Goal: Task Accomplishment & Management: Manage account settings

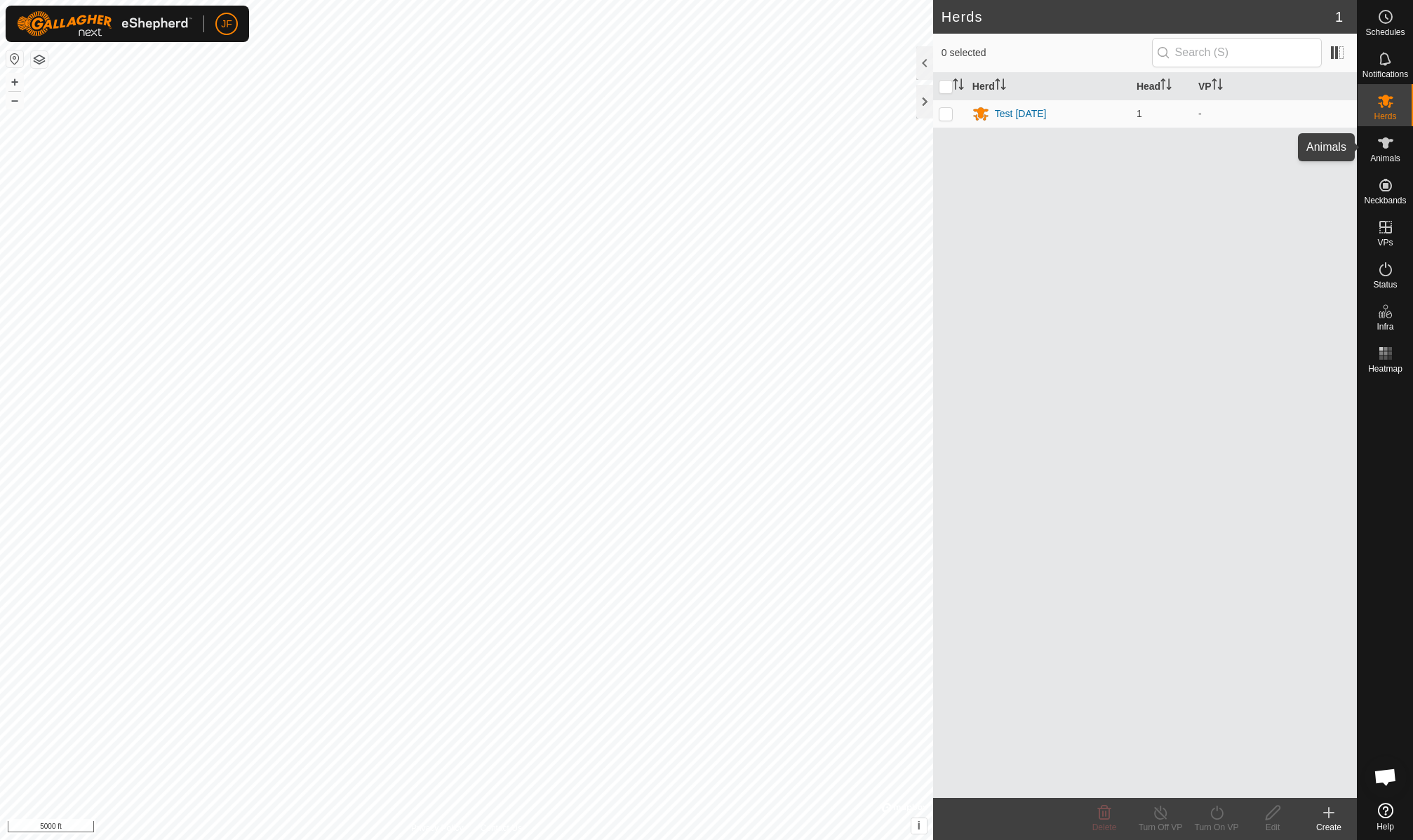
click at [1385, 149] on icon at bounding box center [1385, 142] width 17 height 17
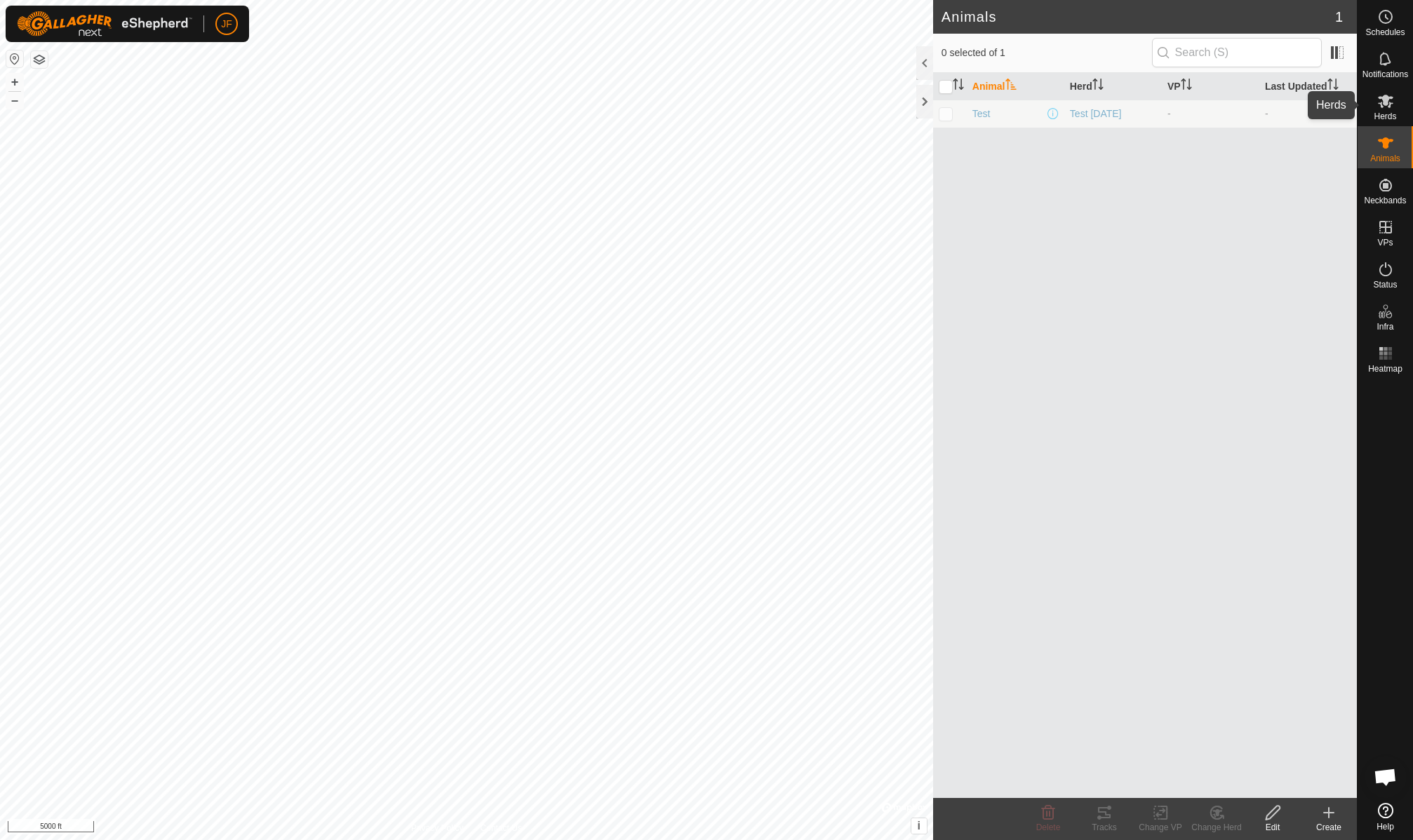
click at [1384, 101] on icon at bounding box center [1385, 101] width 15 height 13
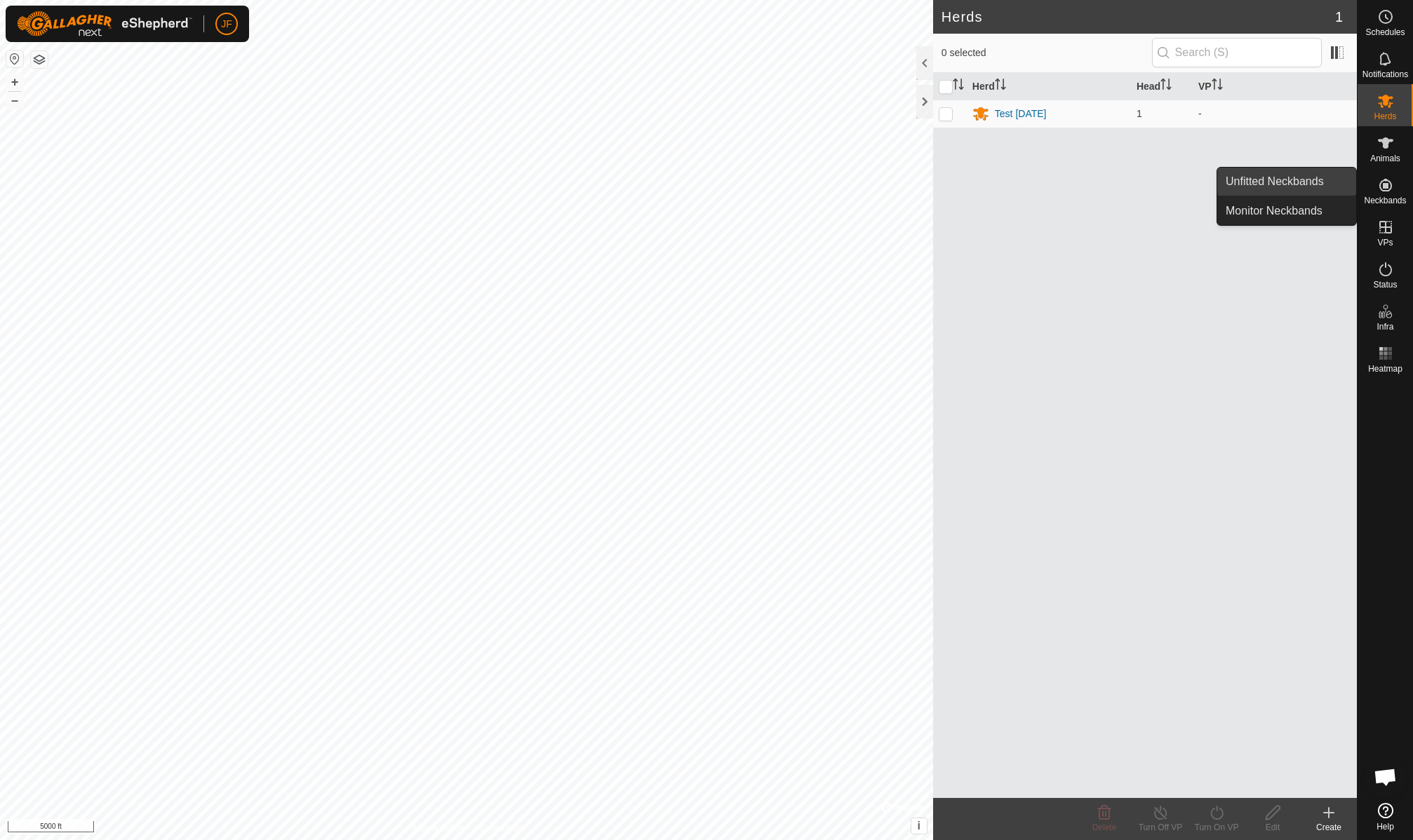
click at [1287, 183] on link "Unfitted Neckbands" at bounding box center [1287, 182] width 139 height 28
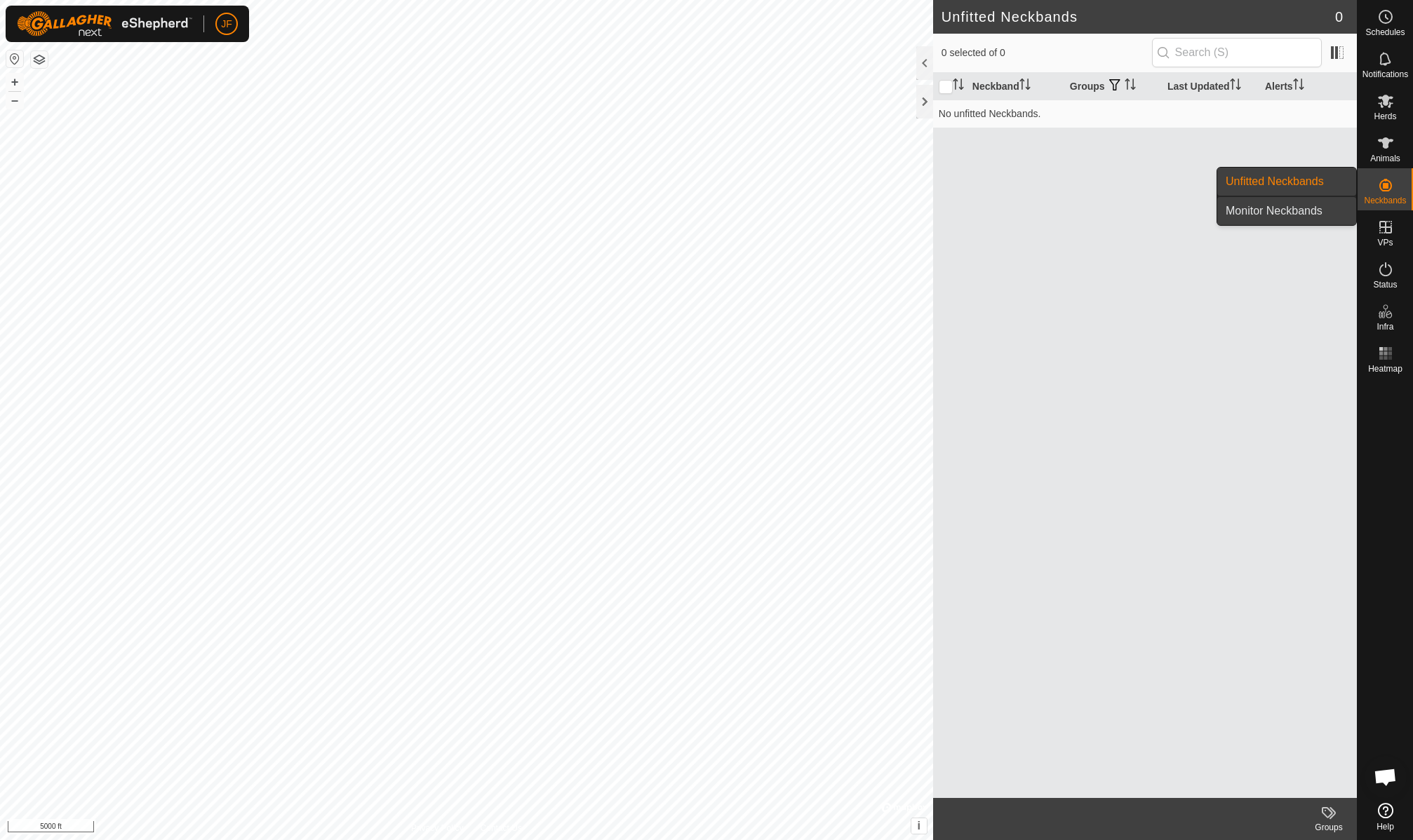
click at [1325, 207] on link "Monitor Neckbands" at bounding box center [1287, 211] width 139 height 28
click at [1388, 187] on icon at bounding box center [1385, 185] width 17 height 17
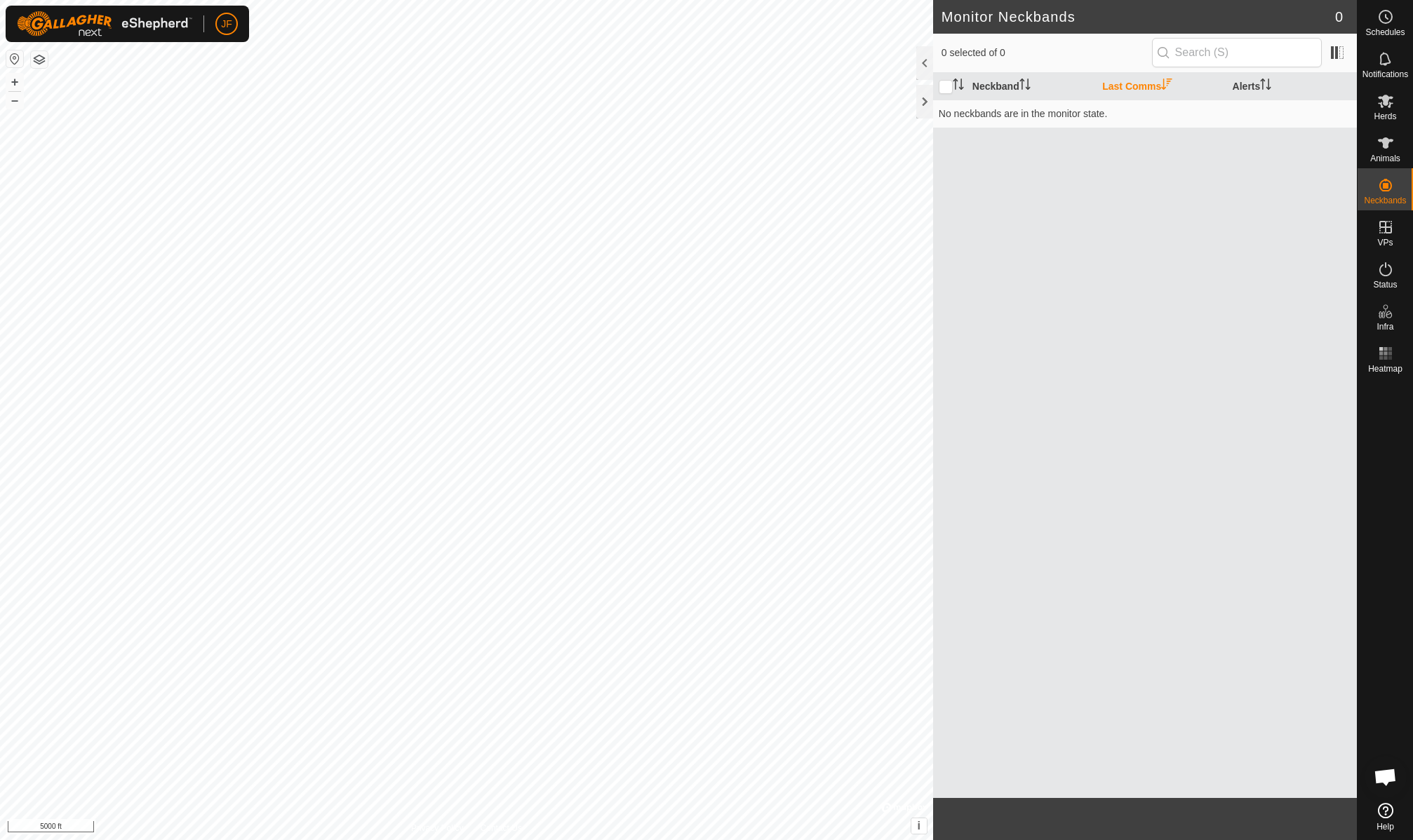
click at [1056, 58] on span "0 selected of 0" at bounding box center [1046, 52] width 210 height 15
click at [1252, 57] on input "text" at bounding box center [1237, 52] width 170 height 29
click at [1337, 50] on span at bounding box center [1336, 52] width 22 height 22
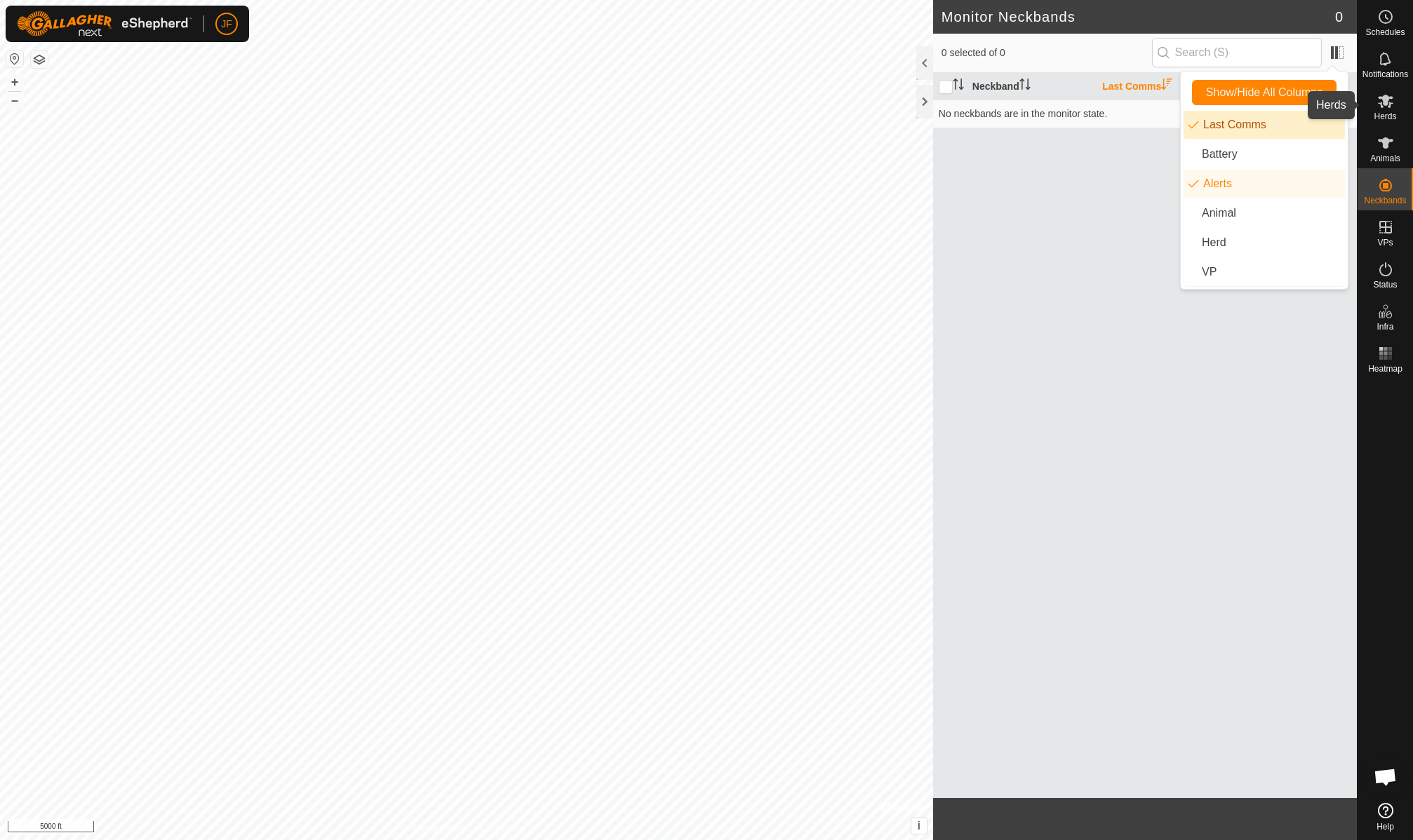
click at [1388, 104] on icon at bounding box center [1385, 101] width 17 height 17
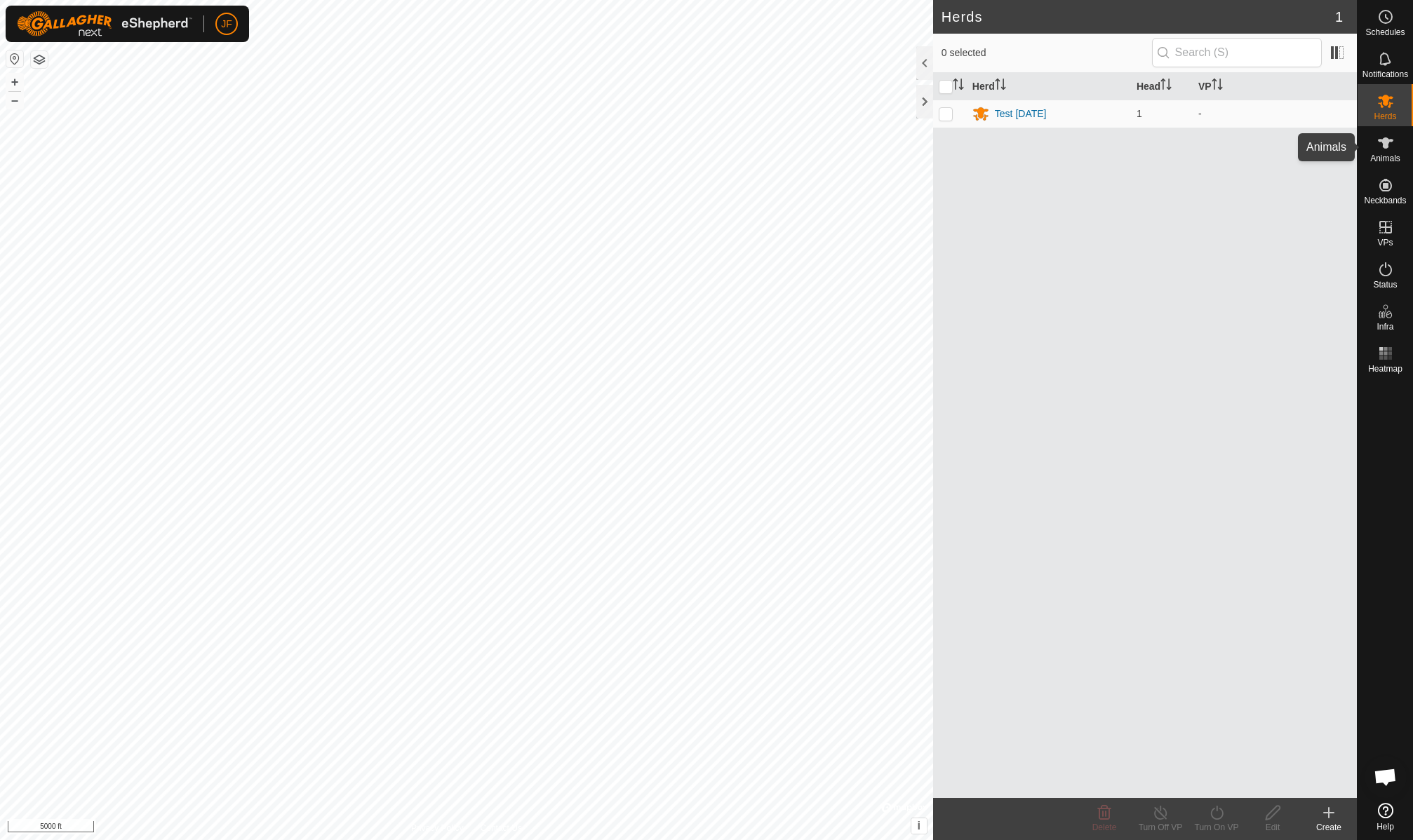
click at [1390, 145] on icon at bounding box center [1385, 142] width 17 height 17
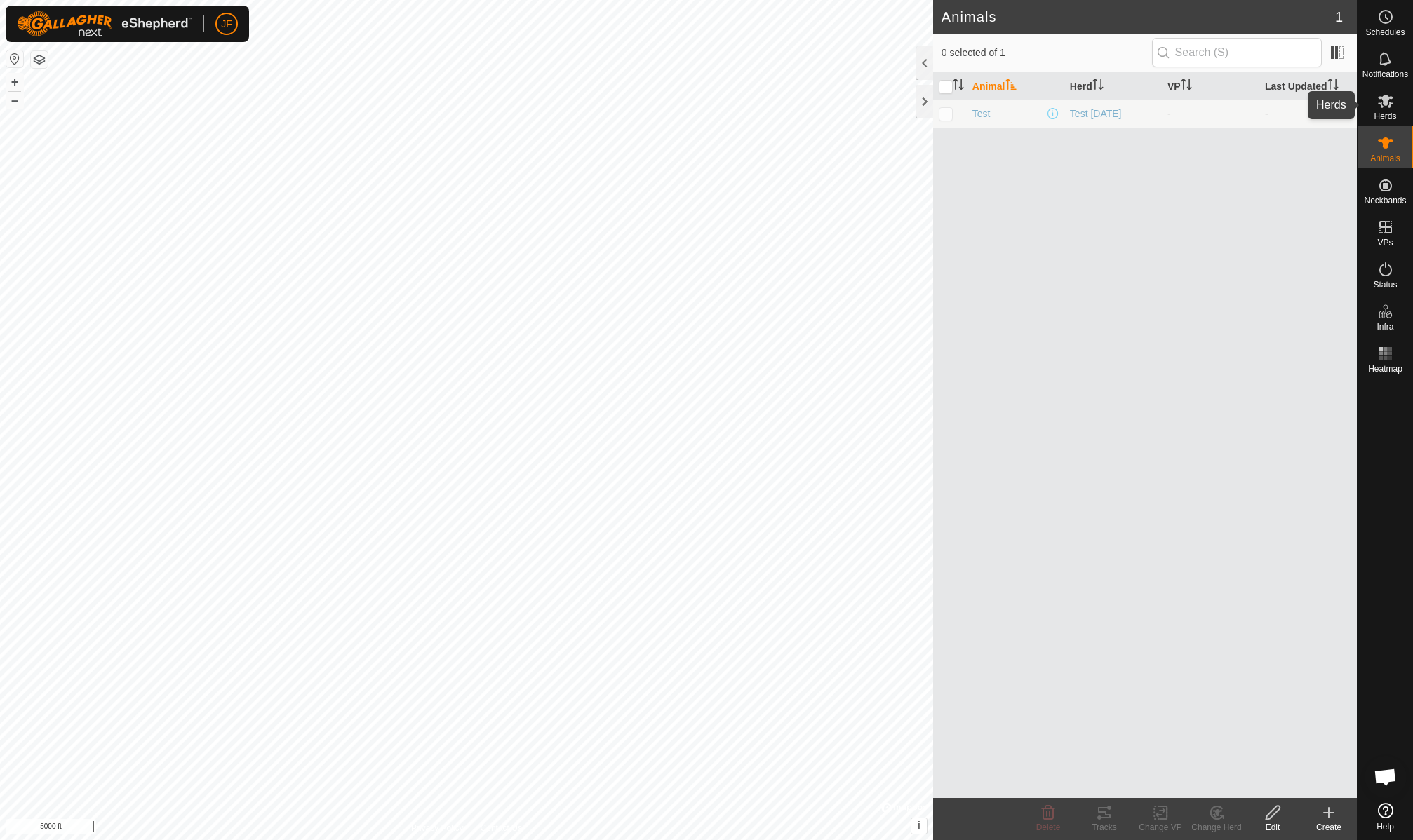
click at [1390, 104] on icon at bounding box center [1385, 101] width 15 height 13
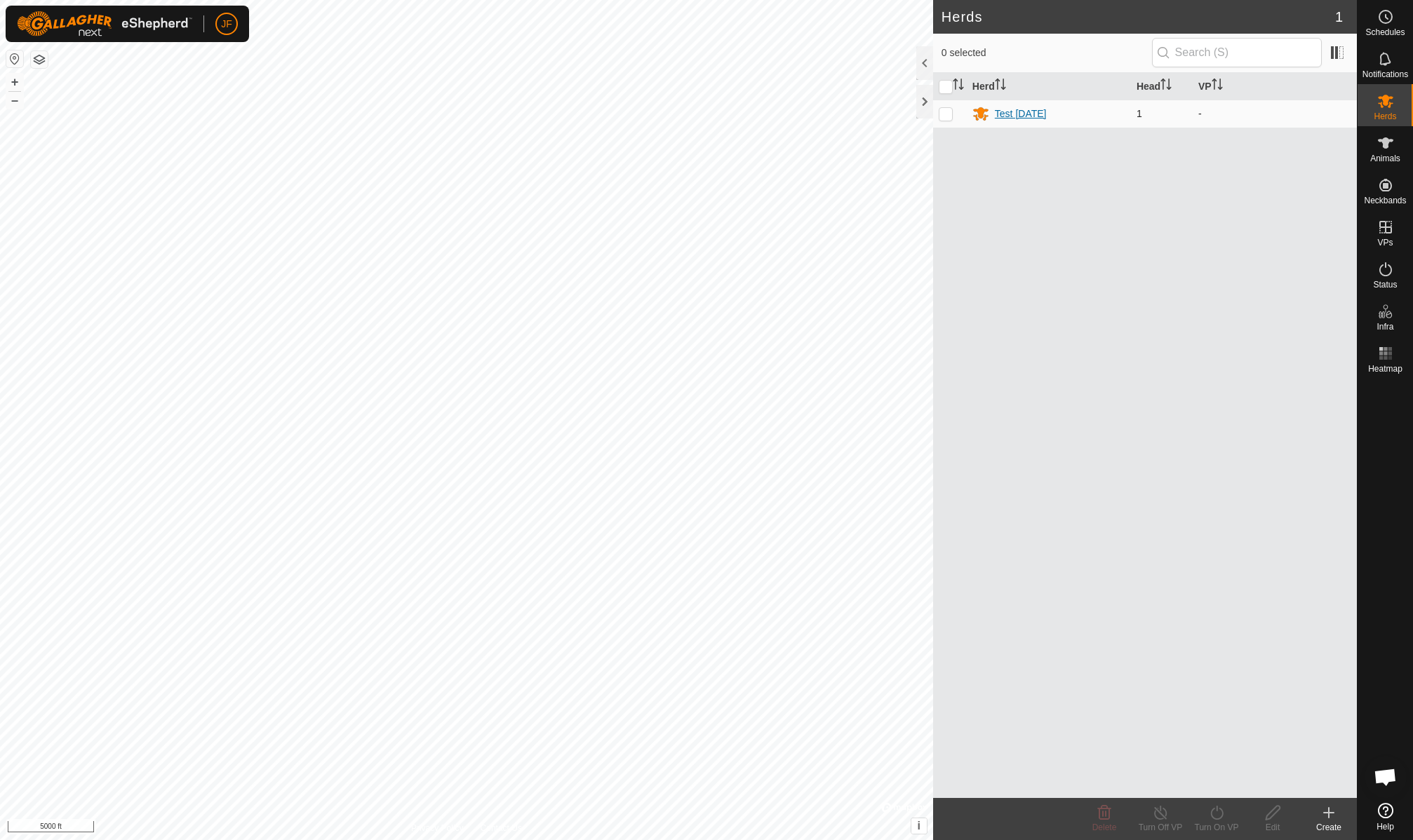
click at [1009, 112] on div "Test Aug. 2025" at bounding box center [1020, 114] width 52 height 15
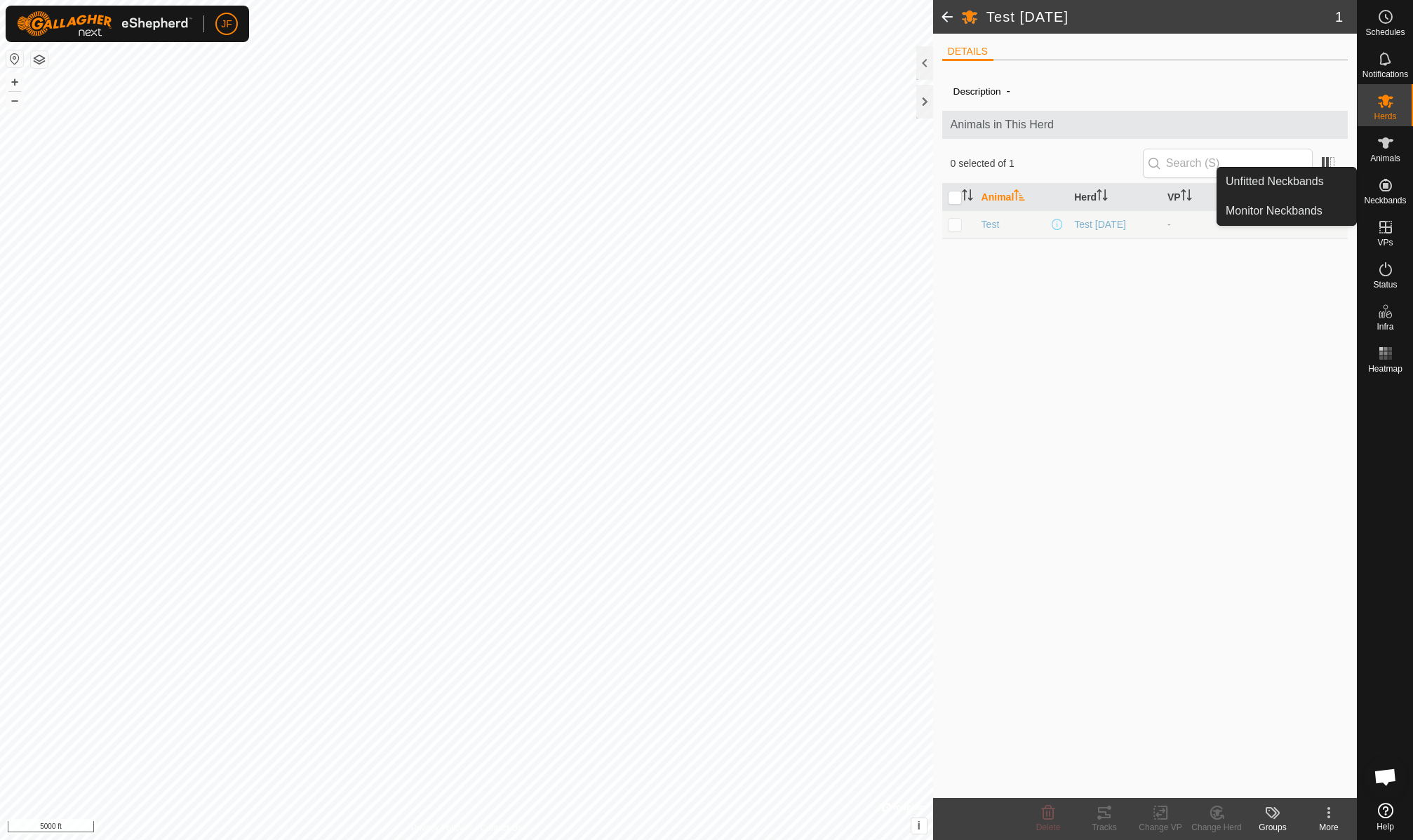
click at [1388, 189] on icon at bounding box center [1385, 185] width 17 height 17
click at [1308, 186] on link "Unfitted Neckbands" at bounding box center [1287, 182] width 139 height 28
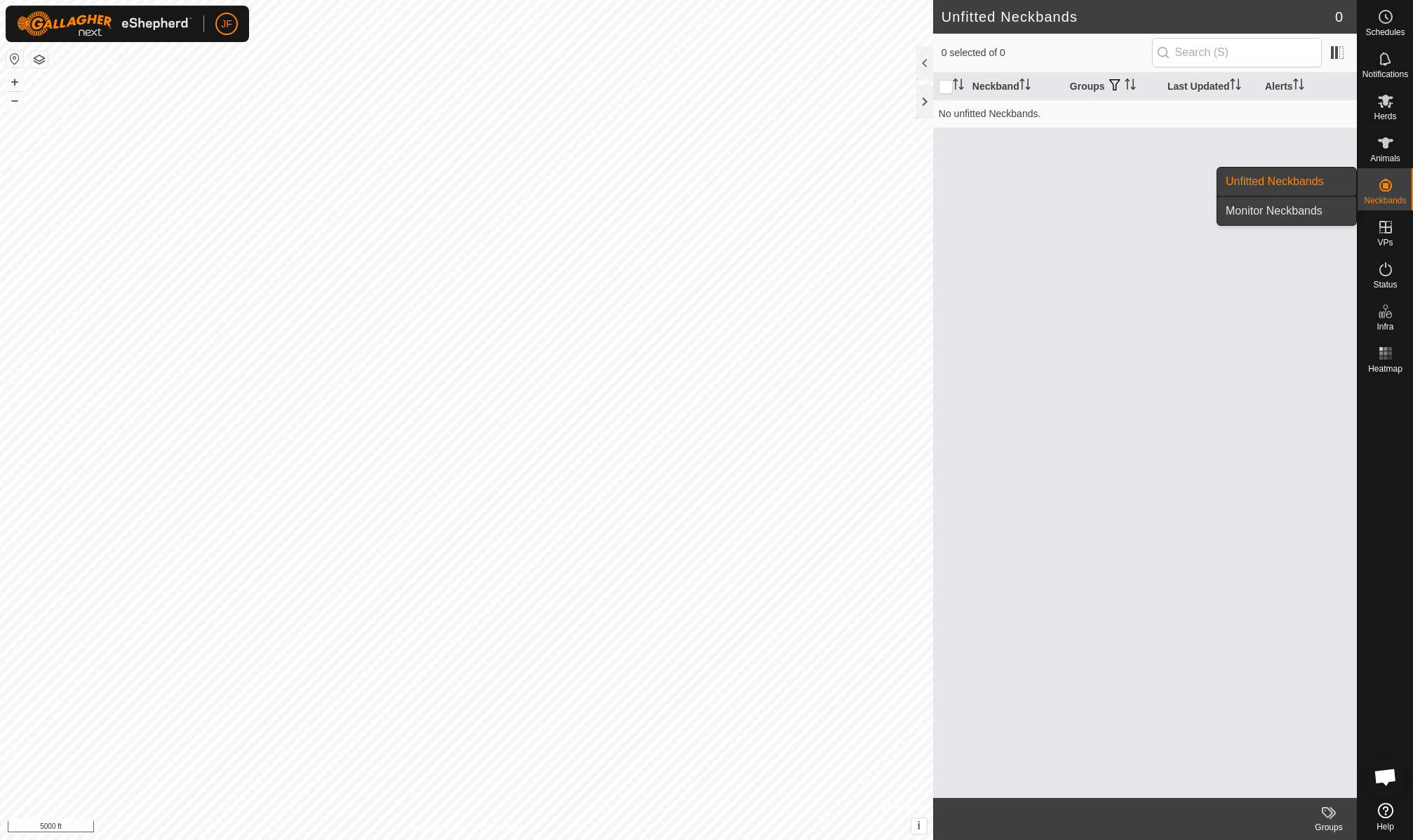
click at [1294, 207] on link "Monitor Neckbands" at bounding box center [1287, 211] width 139 height 28
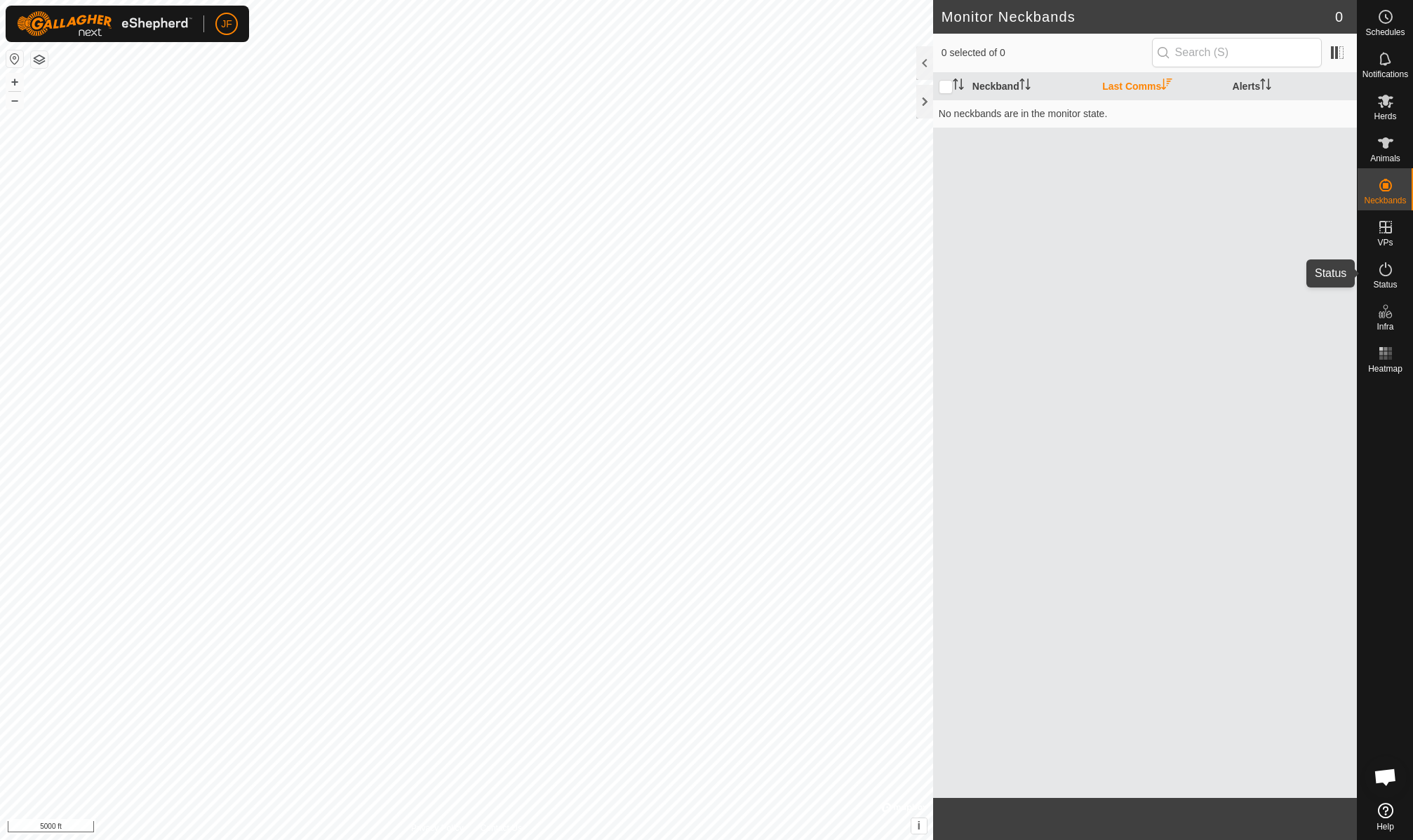
click at [1387, 274] on icon at bounding box center [1385, 269] width 17 height 17
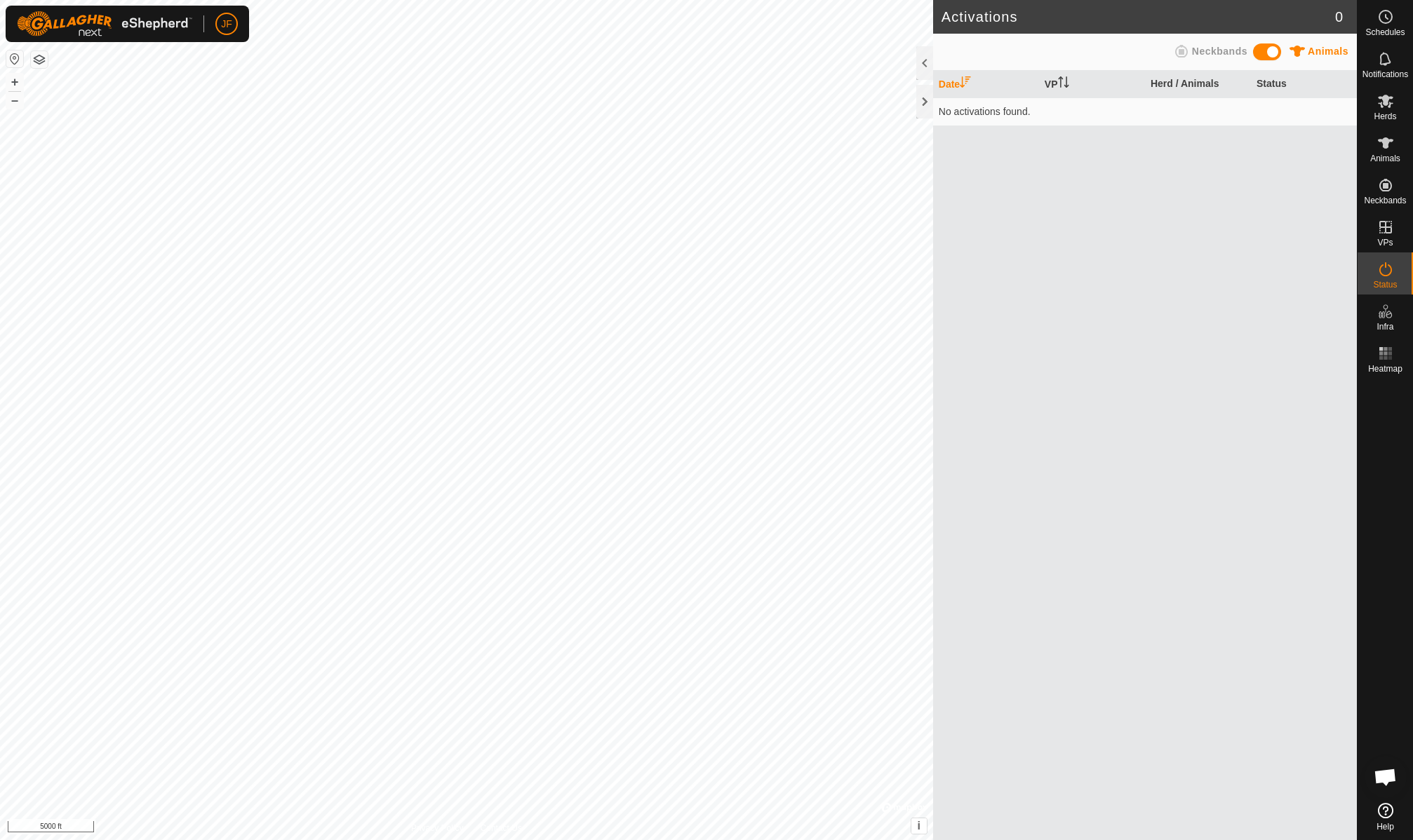
click at [1258, 52] on span at bounding box center [1267, 52] width 28 height 17
click at [1385, 97] on icon at bounding box center [1385, 101] width 15 height 13
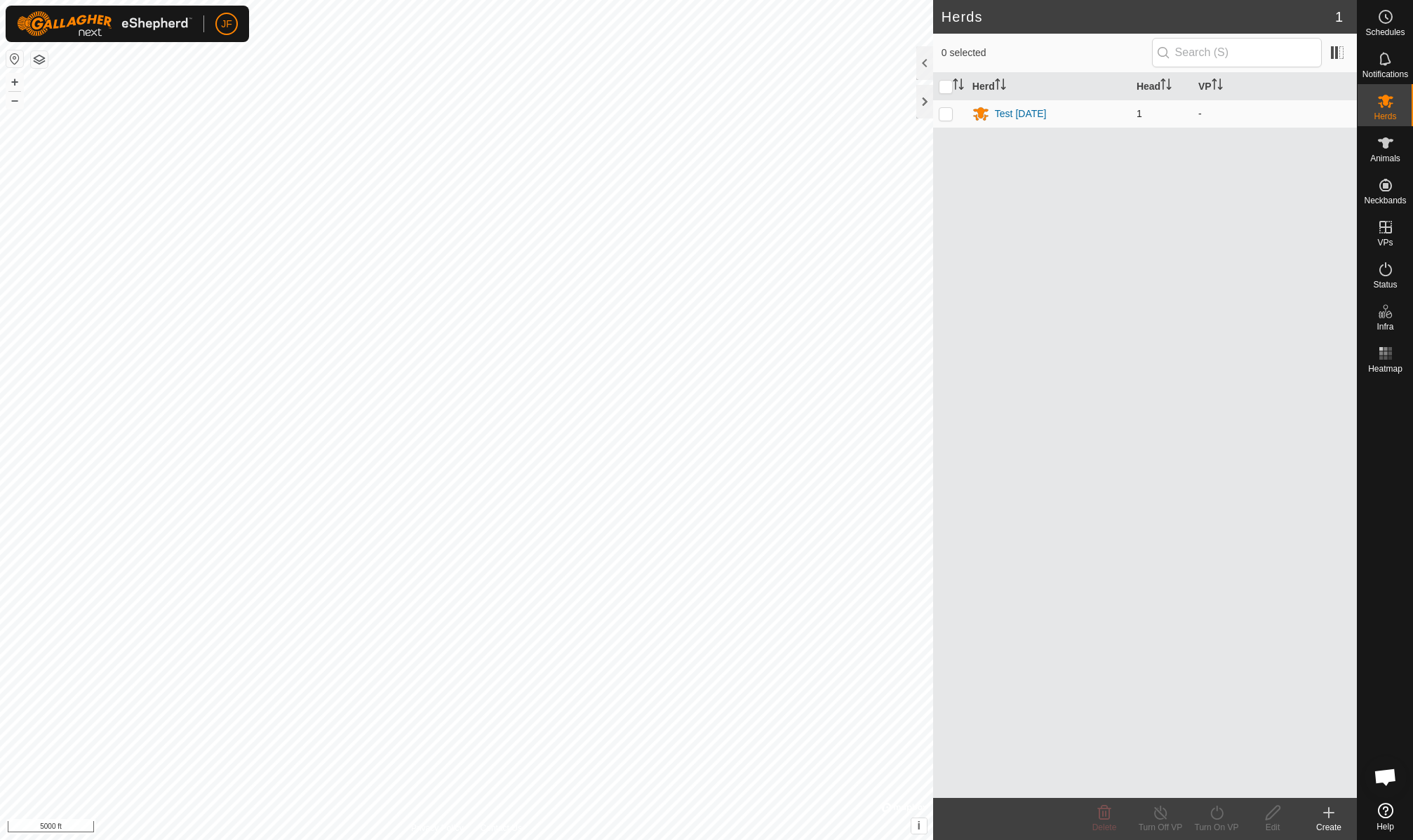
click at [950, 111] on p-checkbox at bounding box center [946, 113] width 14 height 12
checkbox input "true"
click at [1026, 118] on div "Test Aug. 2025" at bounding box center [1020, 114] width 52 height 15
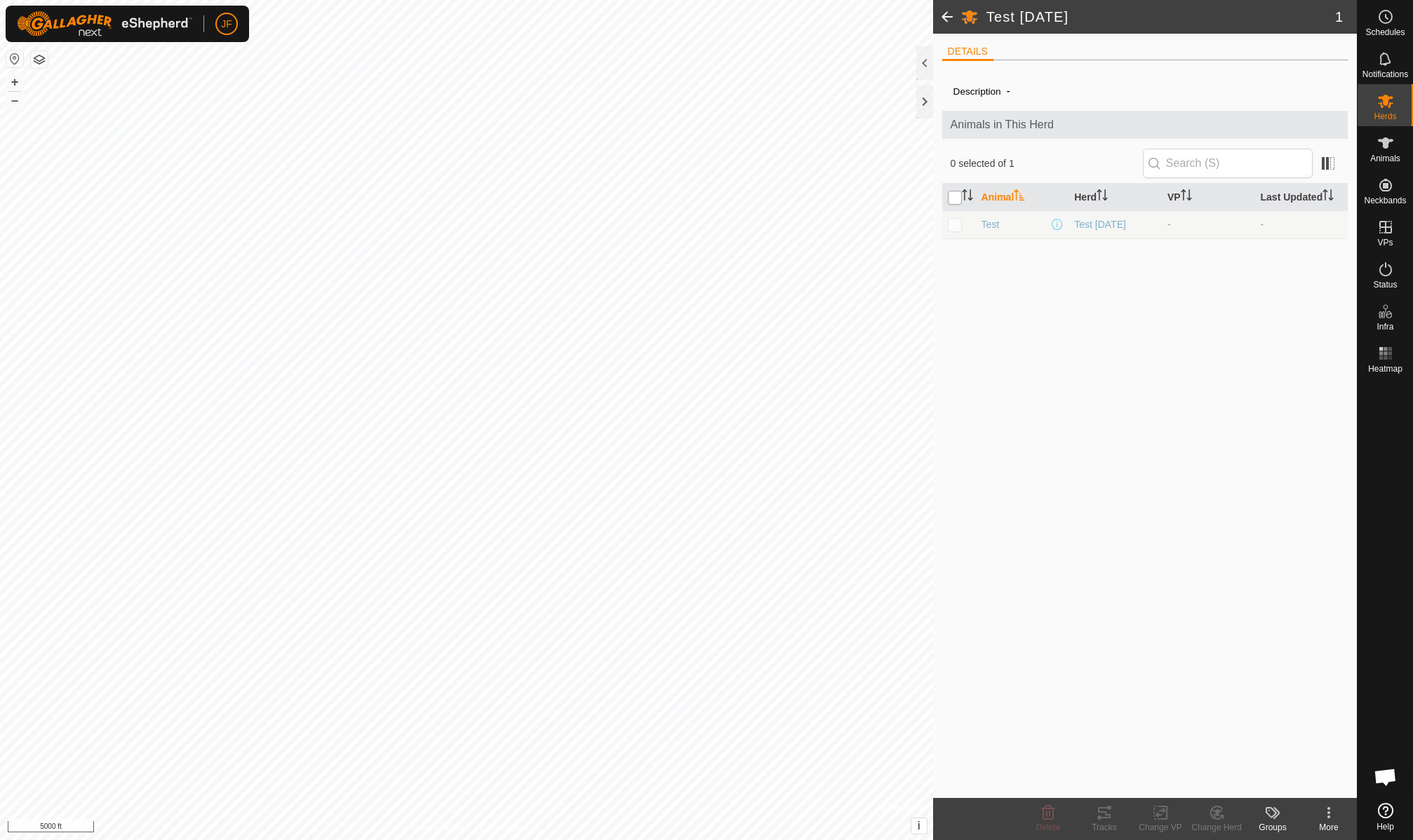
click at [955, 200] on input "checkbox" at bounding box center [954, 198] width 14 height 14
checkbox input "true"
click at [1108, 222] on div "Test Aug. 2025" at bounding box center [1115, 224] width 82 height 15
click at [1379, 145] on icon at bounding box center [1385, 142] width 17 height 17
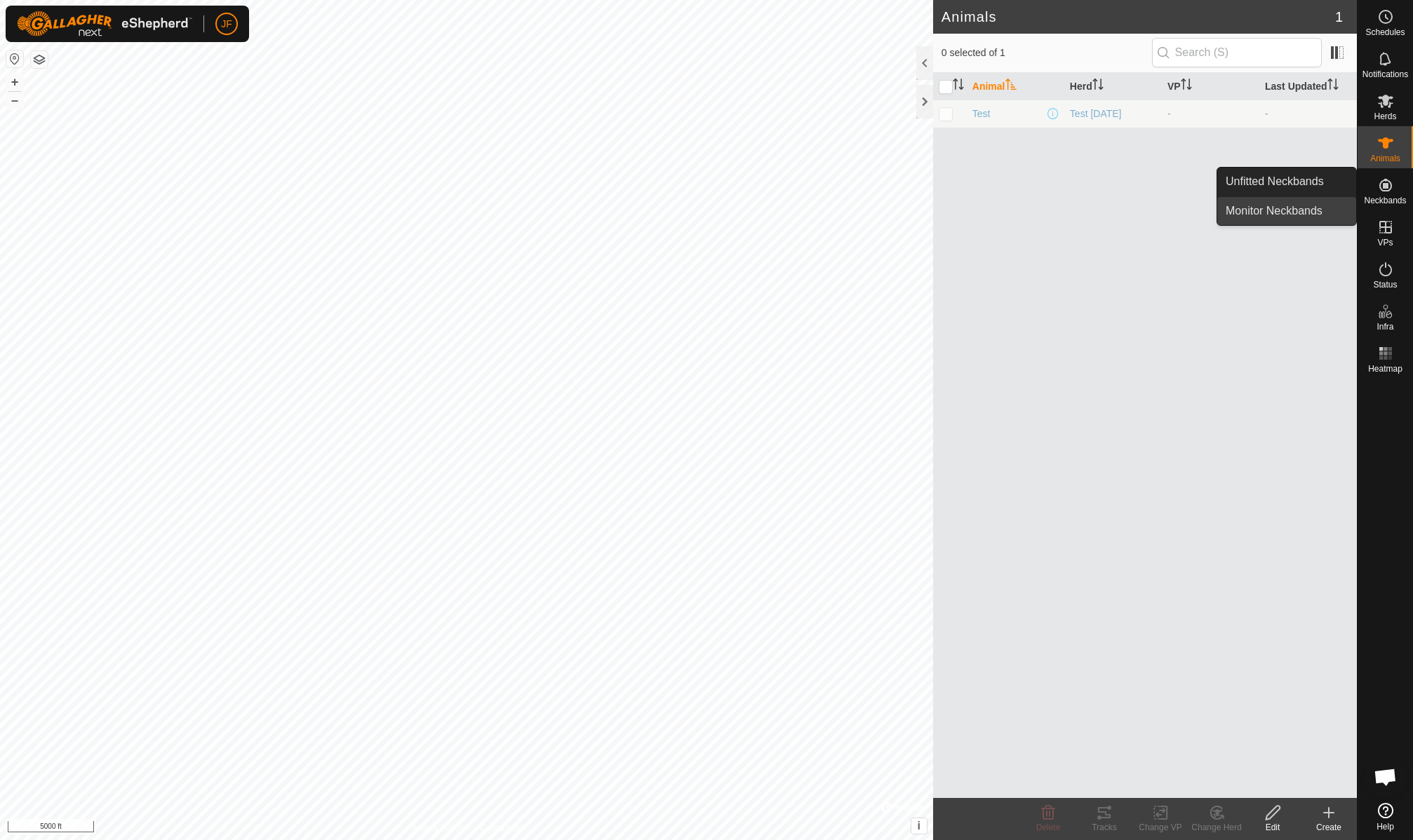
click at [1307, 210] on link "Monitor Neckbands" at bounding box center [1287, 211] width 139 height 28
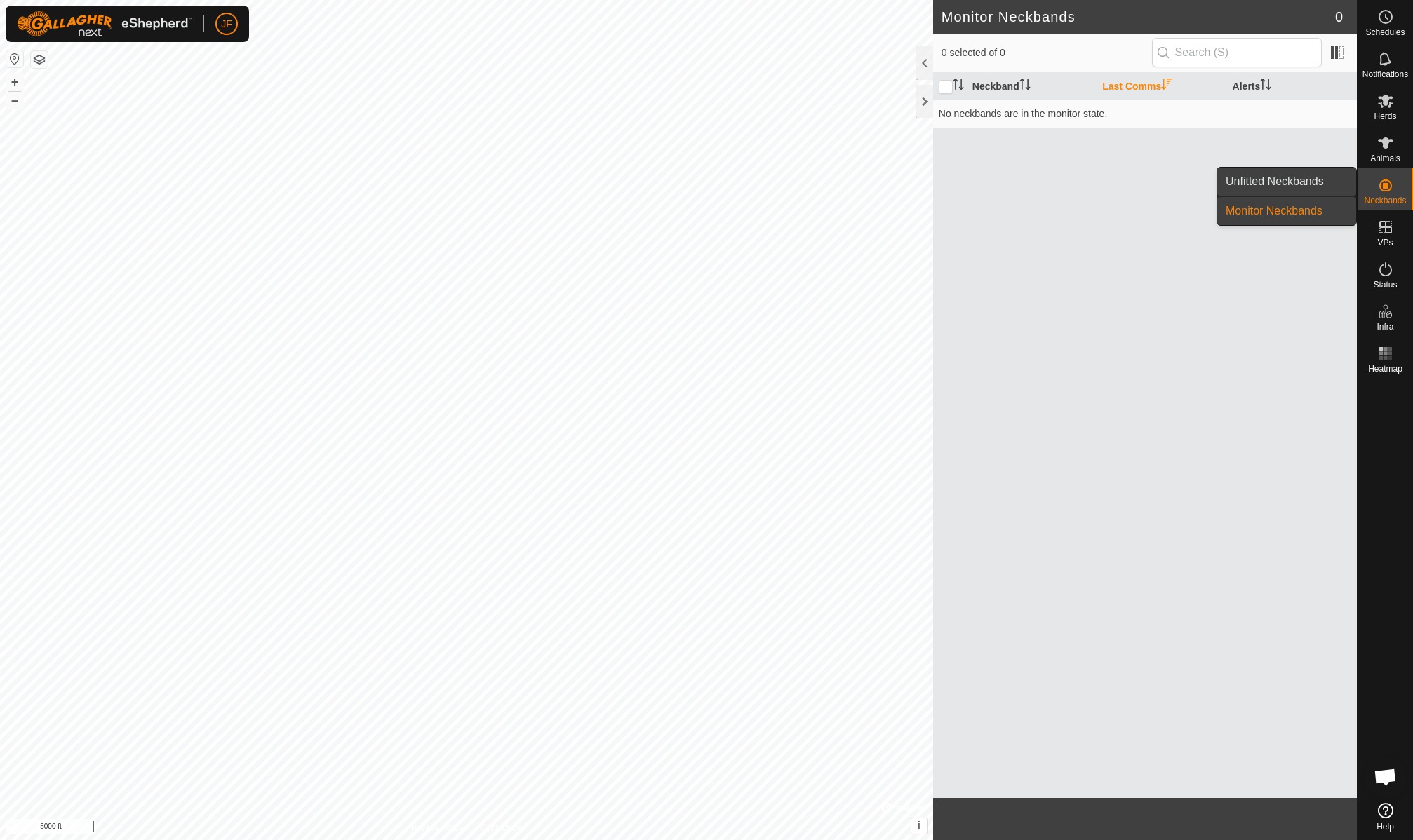
click at [1280, 183] on link "Unfitted Neckbands" at bounding box center [1287, 182] width 139 height 28
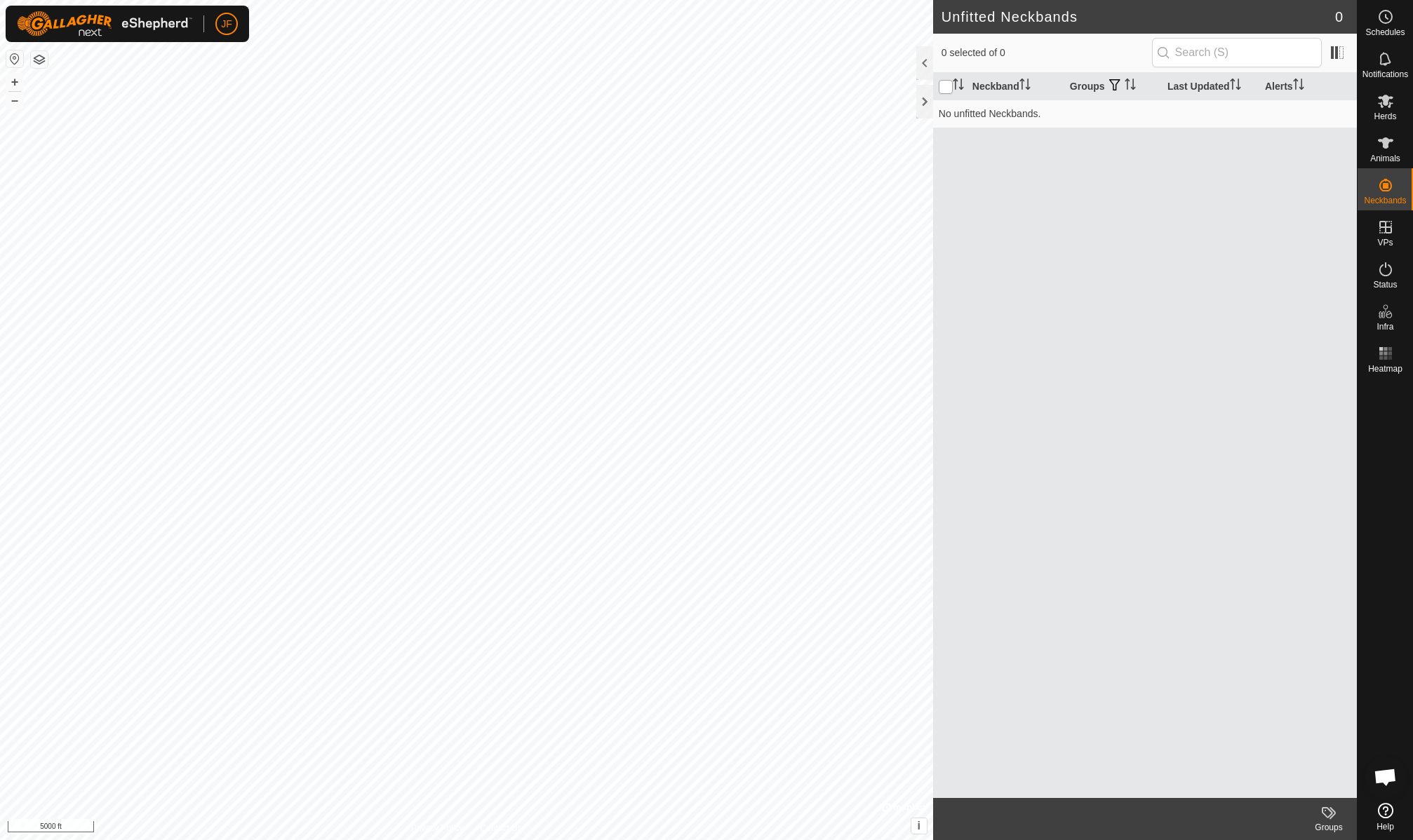
click at [944, 87] on input "checkbox" at bounding box center [946, 87] width 14 height 14
click at [1011, 83] on th "Neckband" at bounding box center [1016, 86] width 98 height 28
click at [944, 91] on input "checkbox" at bounding box center [946, 87] width 14 height 14
checkbox input "false"
click at [1029, 81] on icon "Activate to sort" at bounding box center [1025, 84] width 12 height 12
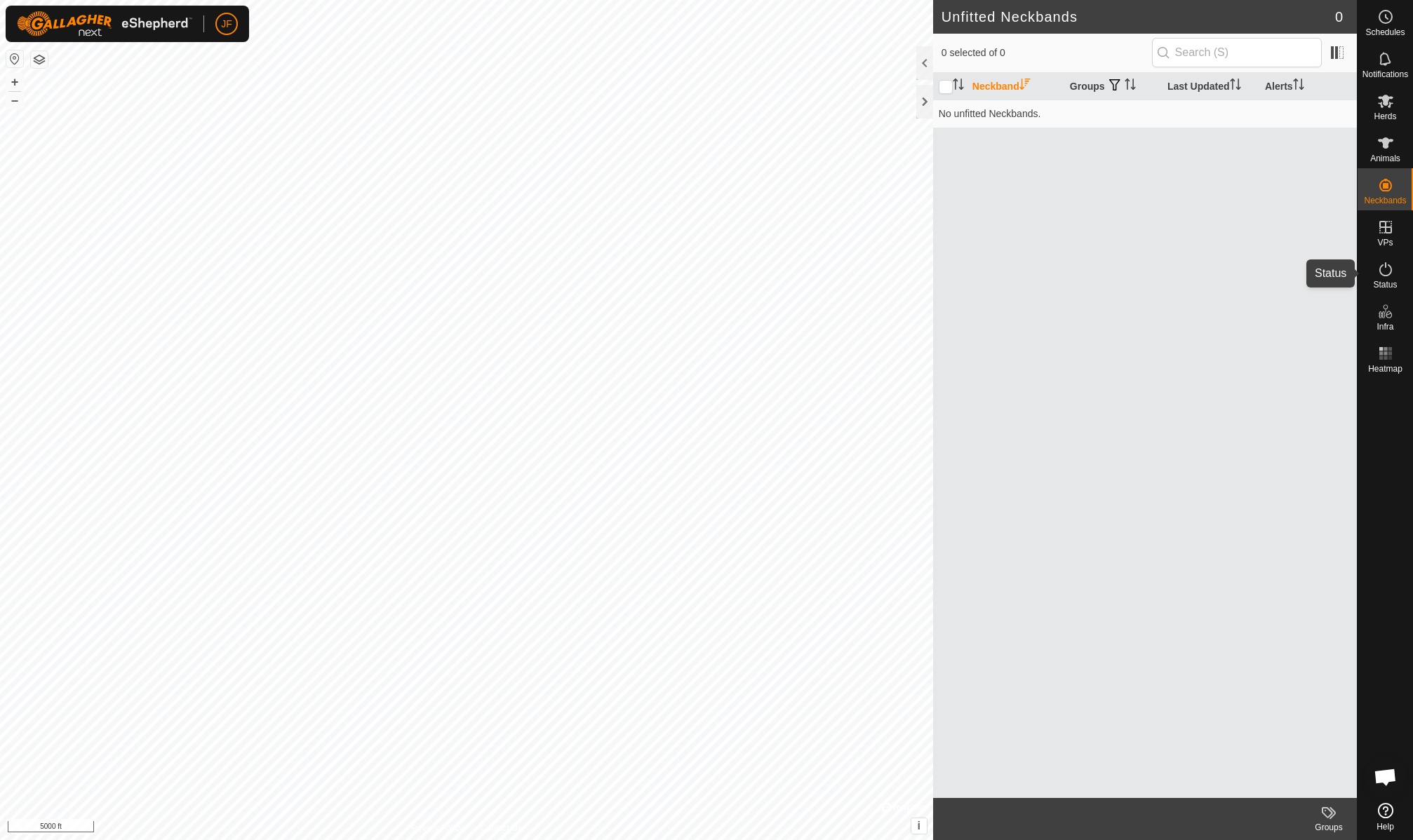
click at [1385, 267] on icon at bounding box center [1385, 270] width 12 height 14
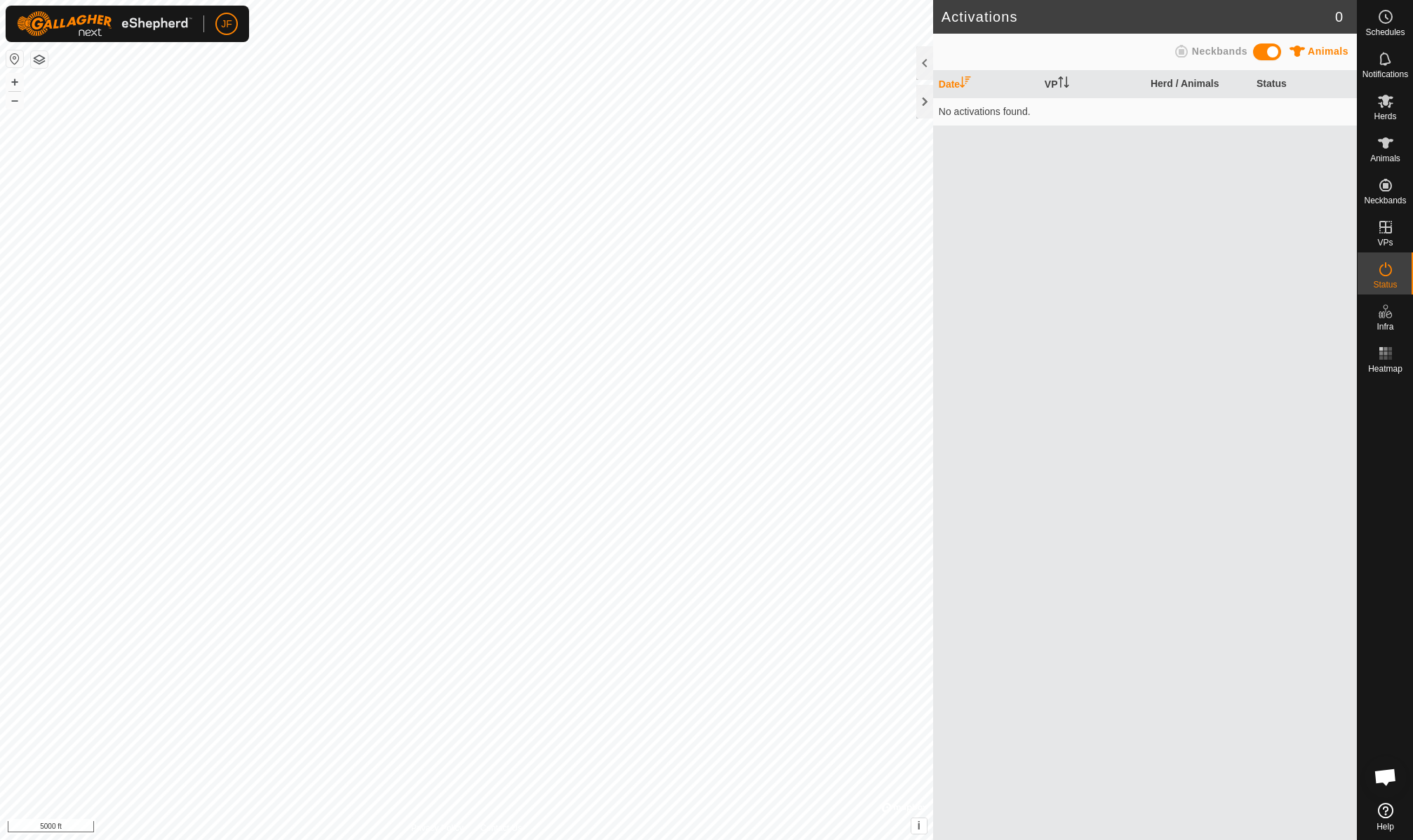
click at [1255, 52] on span at bounding box center [1267, 52] width 28 height 17
click at [1205, 83] on th "Herd / Neckbands" at bounding box center [1198, 85] width 106 height 28
click at [954, 84] on th "Date" at bounding box center [986, 85] width 106 height 28
click at [1303, 210] on link "Monitor Neckbands" at bounding box center [1287, 211] width 139 height 28
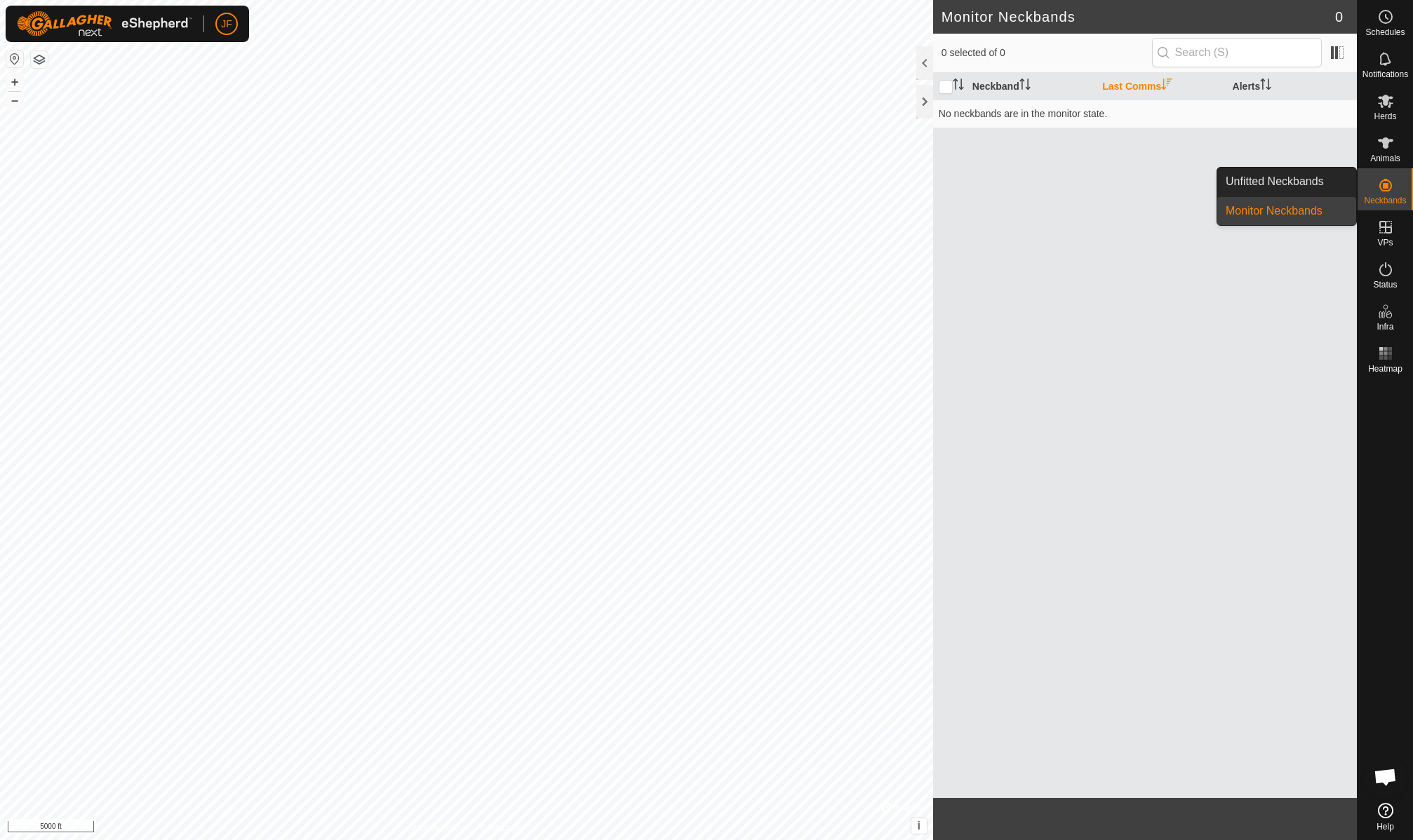
click at [1279, 182] on link "Unfitted Neckbands" at bounding box center [1287, 182] width 139 height 28
click at [1287, 210] on link "Monitor Neckbands" at bounding box center [1287, 211] width 139 height 28
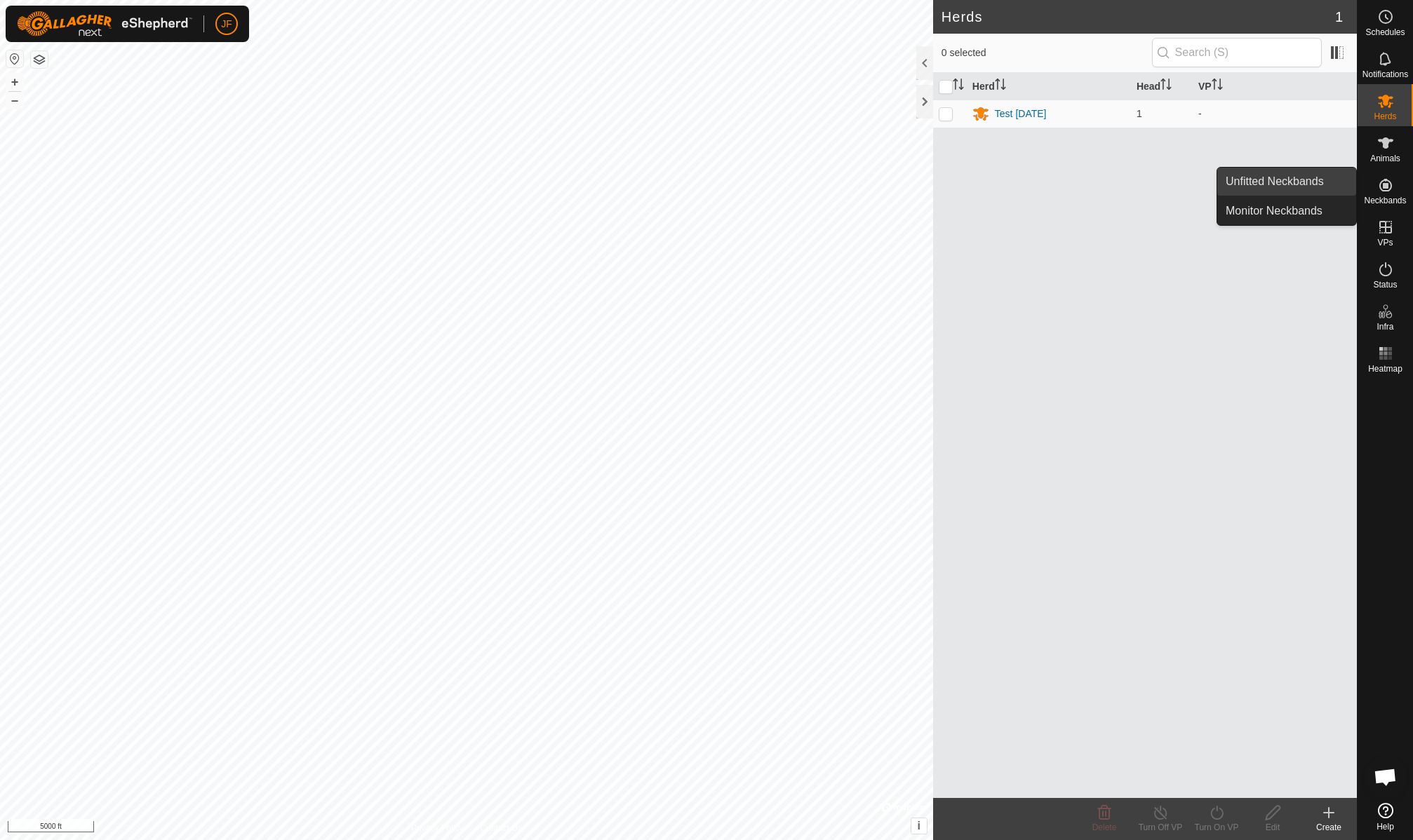
click at [1310, 180] on link "Unfitted Neckbands" at bounding box center [1287, 182] width 139 height 28
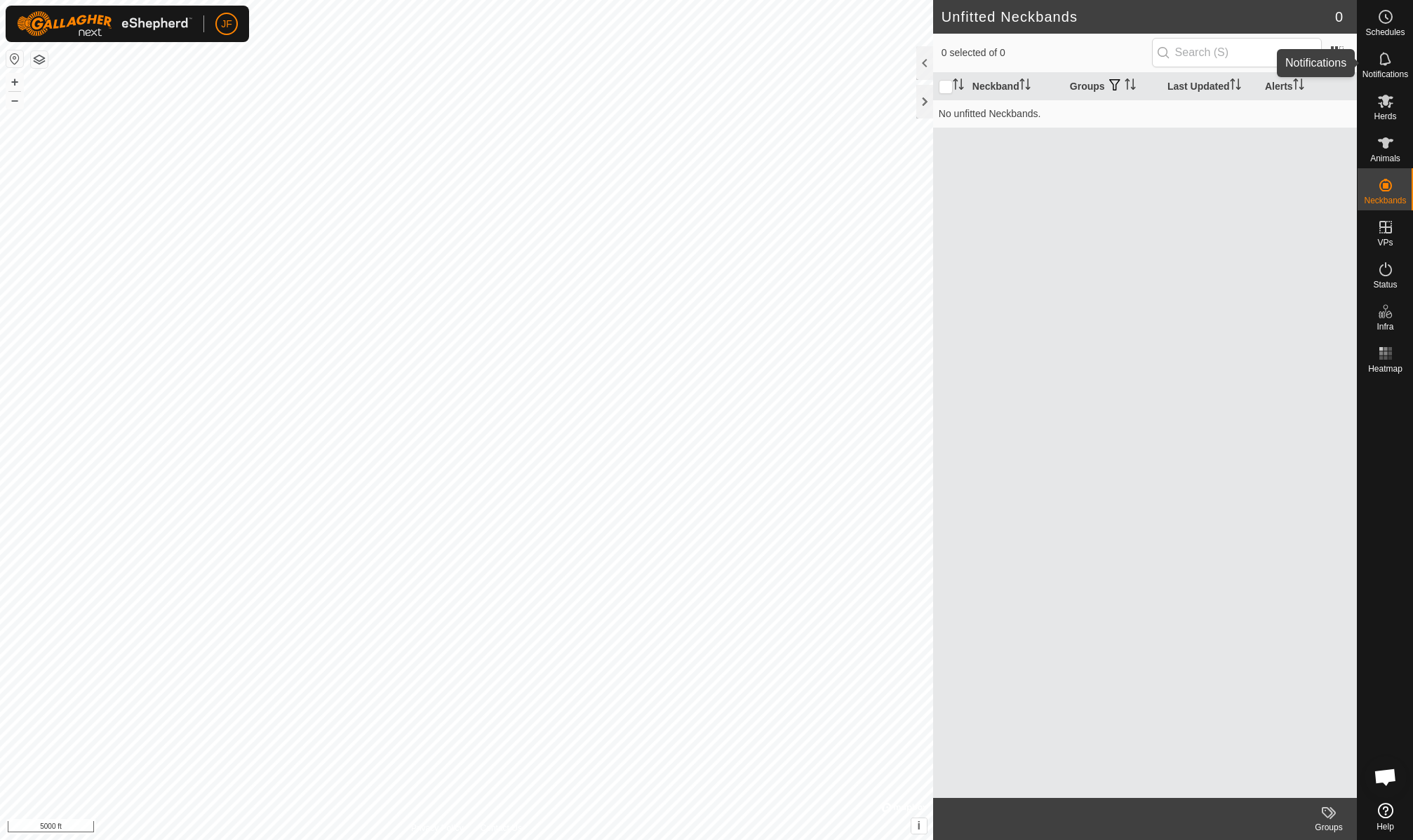
click at [1387, 57] on icon at bounding box center [1385, 58] width 12 height 13
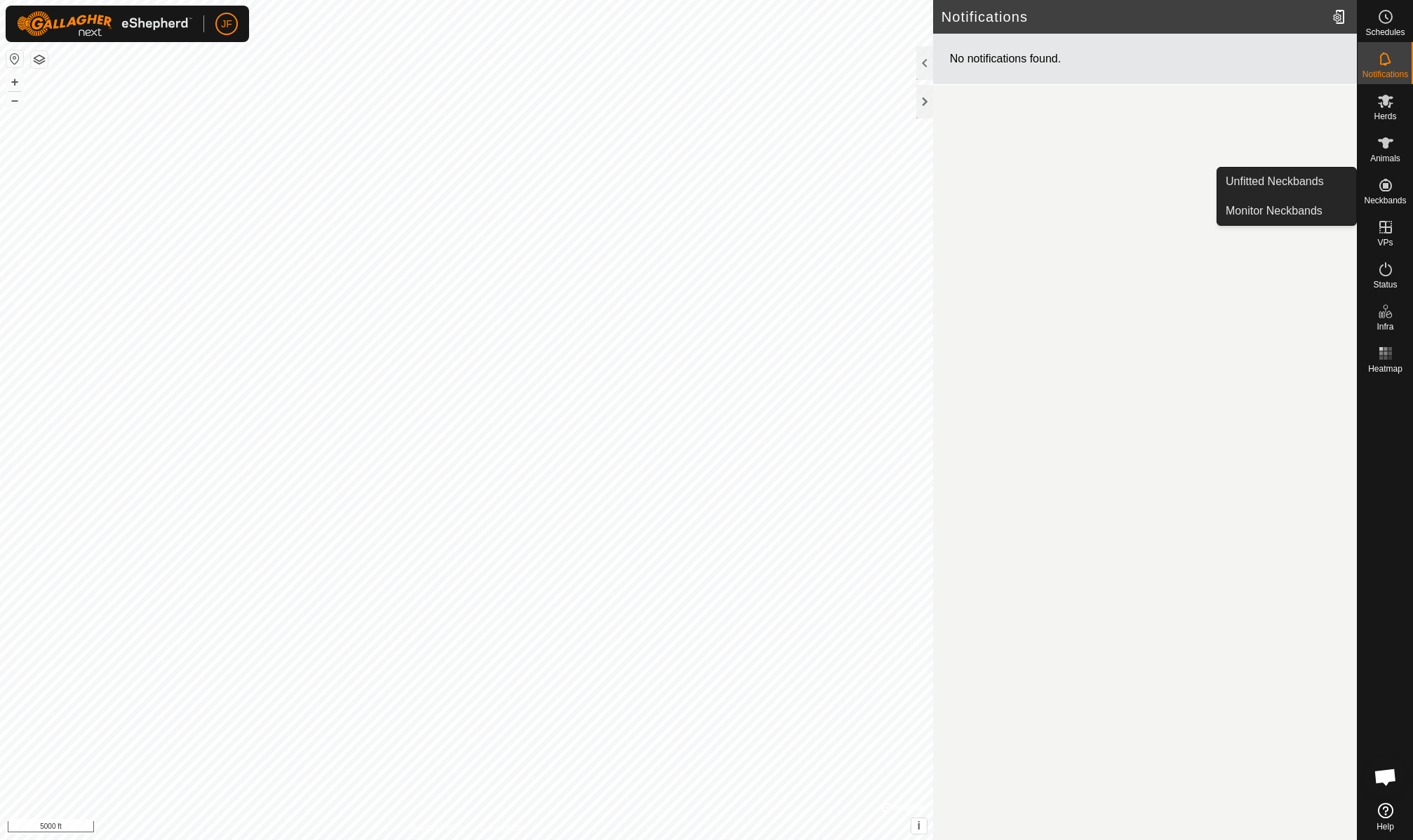
click at [1388, 185] on icon at bounding box center [1385, 185] width 17 height 17
click at [1250, 177] on link "Unfitted Neckbands" at bounding box center [1287, 182] width 139 height 28
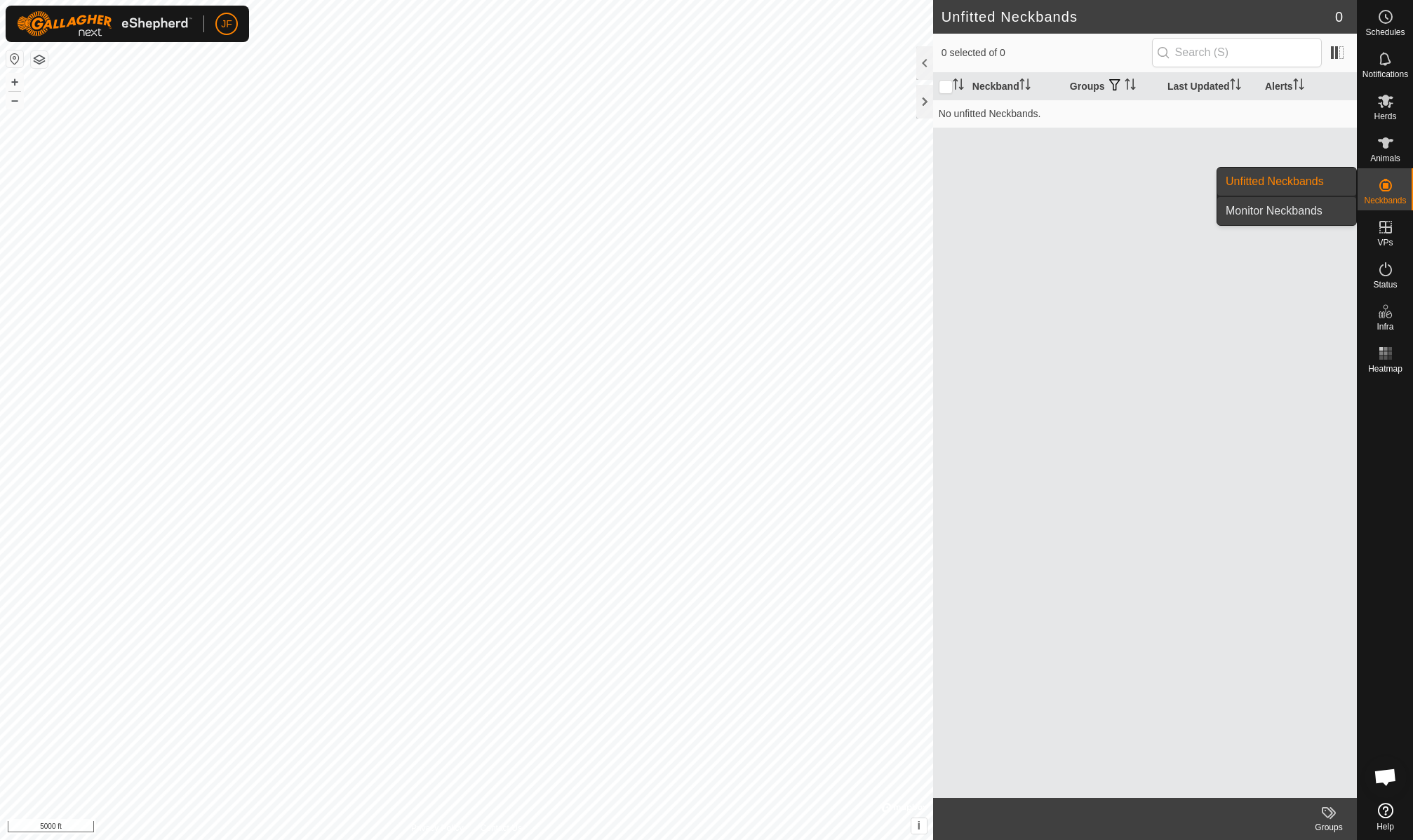
click at [1292, 206] on link "Monitor Neckbands" at bounding box center [1287, 211] width 139 height 28
click at [1307, 181] on link "Unfitted Neckbands" at bounding box center [1287, 182] width 139 height 28
click at [1000, 114] on div "1053616293" at bounding box center [999, 114] width 54 height 15
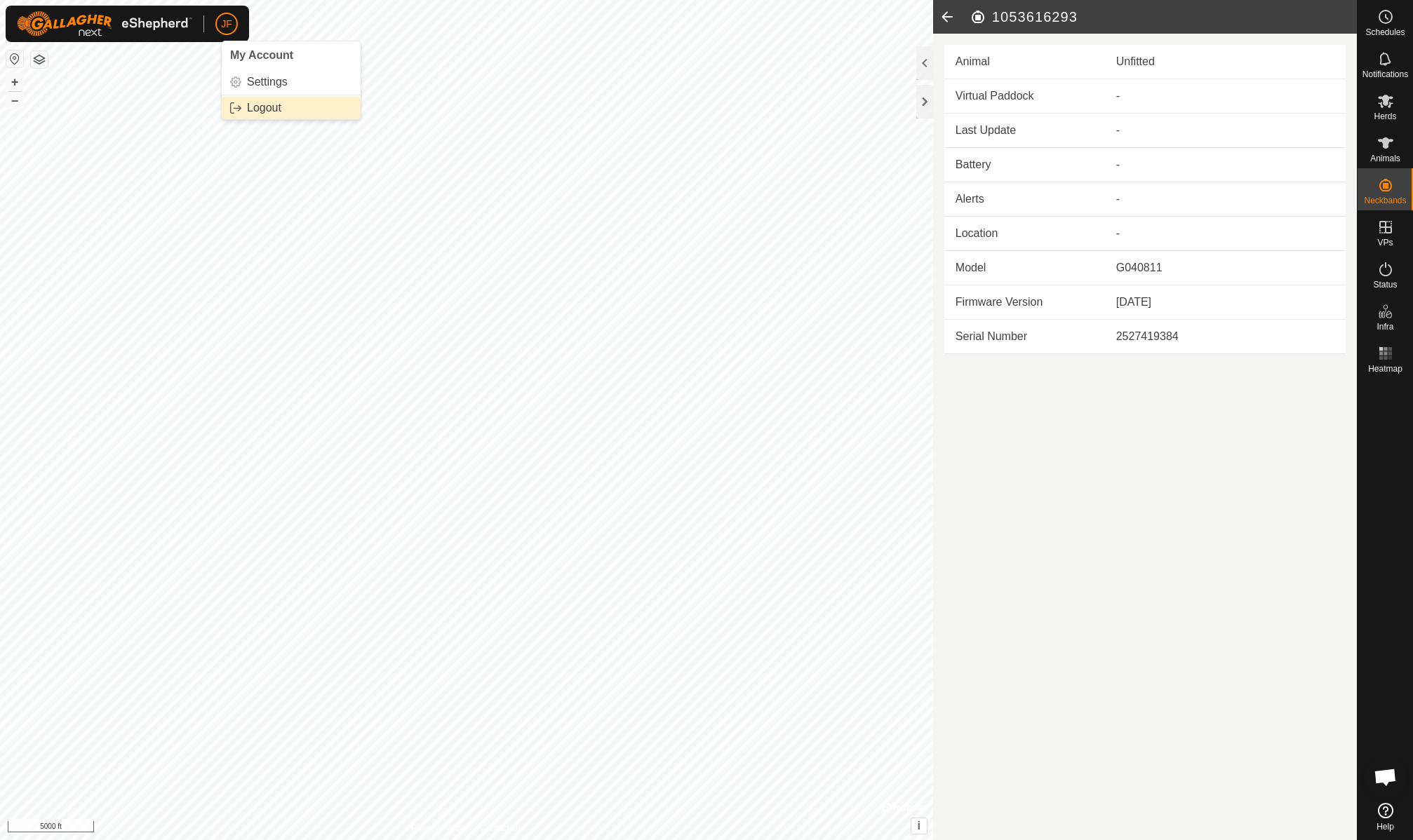
click at [263, 109] on link "Logout" at bounding box center [291, 108] width 139 height 22
